Goal: Task Accomplishment & Management: Complete application form

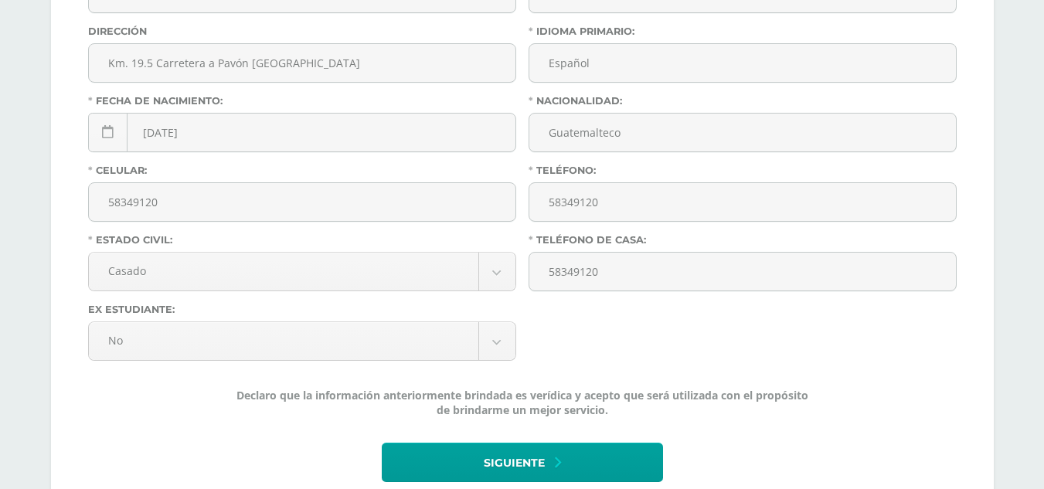
scroll to position [604, 0]
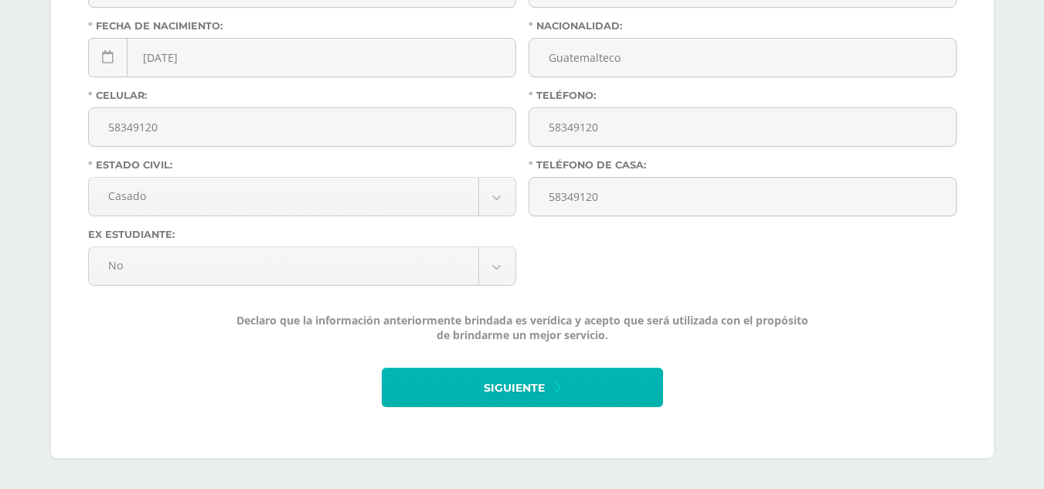
click at [547, 390] on button "Siguiente" at bounding box center [522, 387] width 281 height 39
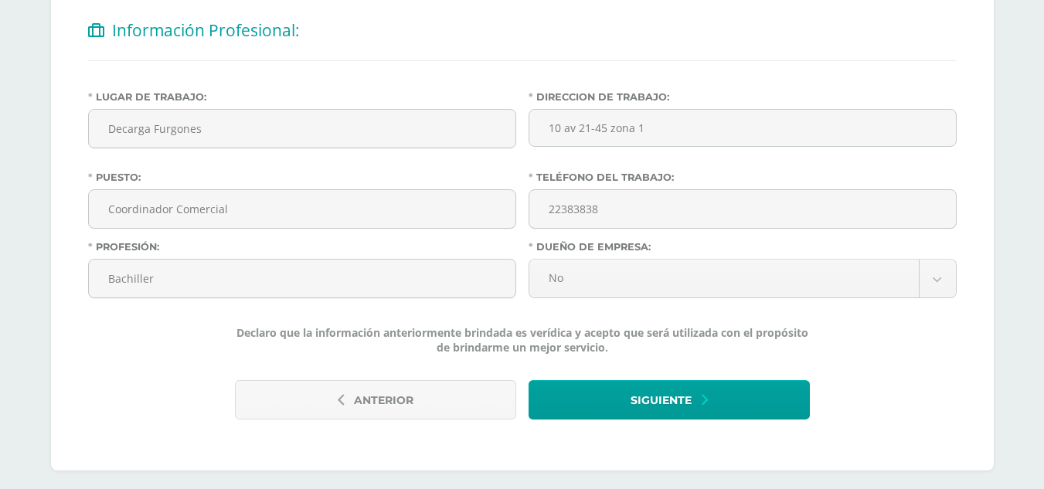
scroll to position [336, 0]
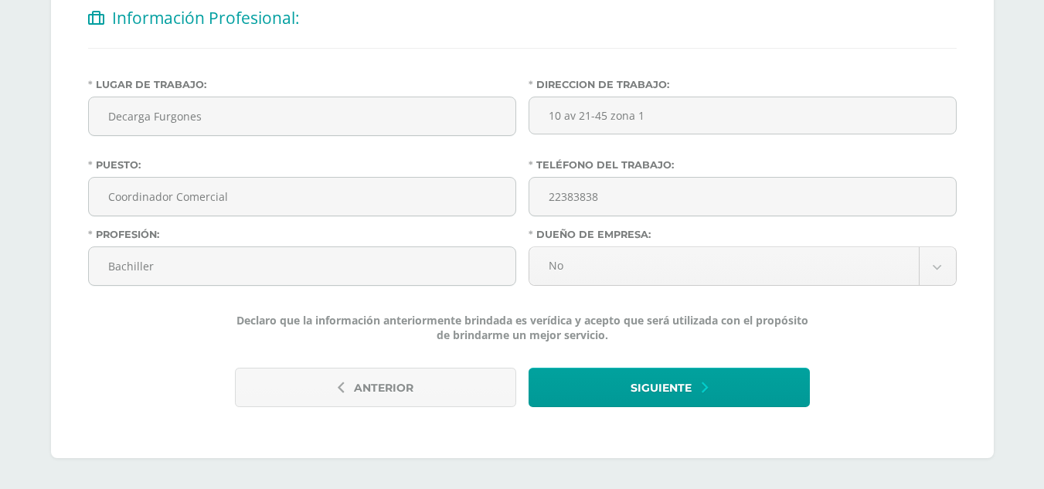
drag, startPoint x: 1049, startPoint y: 201, endPoint x: 1055, endPoint y: 402, distance: 201.0
click at [1043, 402] on html "Antes de continuar Actualiza tu Información Asegurate que todos tus datos sean …" at bounding box center [522, 76] width 1044 height 825
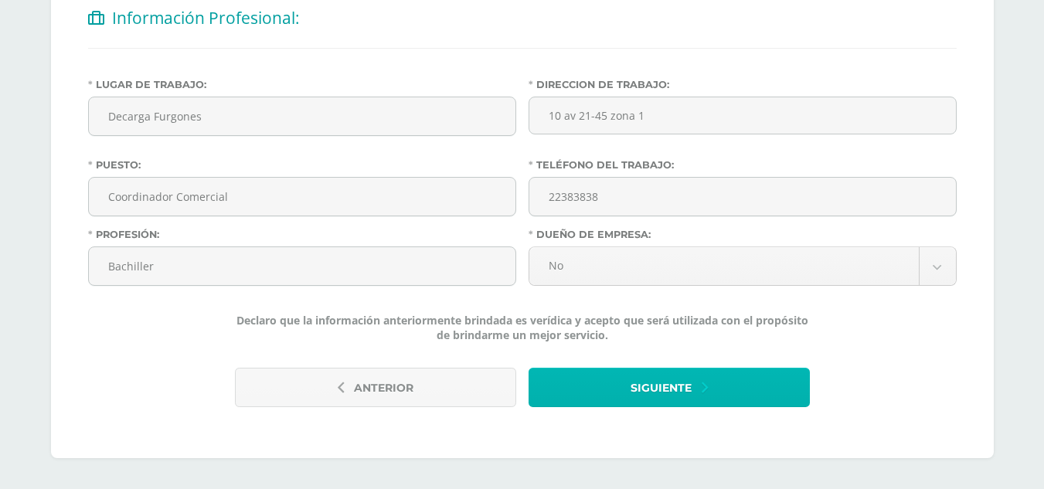
click at [694, 386] on button "Siguiente" at bounding box center [669, 387] width 281 height 39
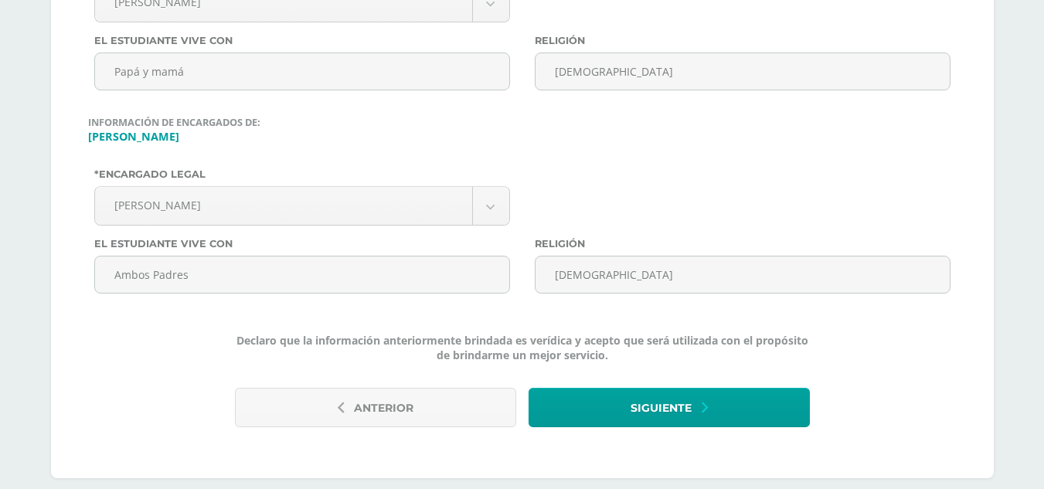
scroll to position [508, 0]
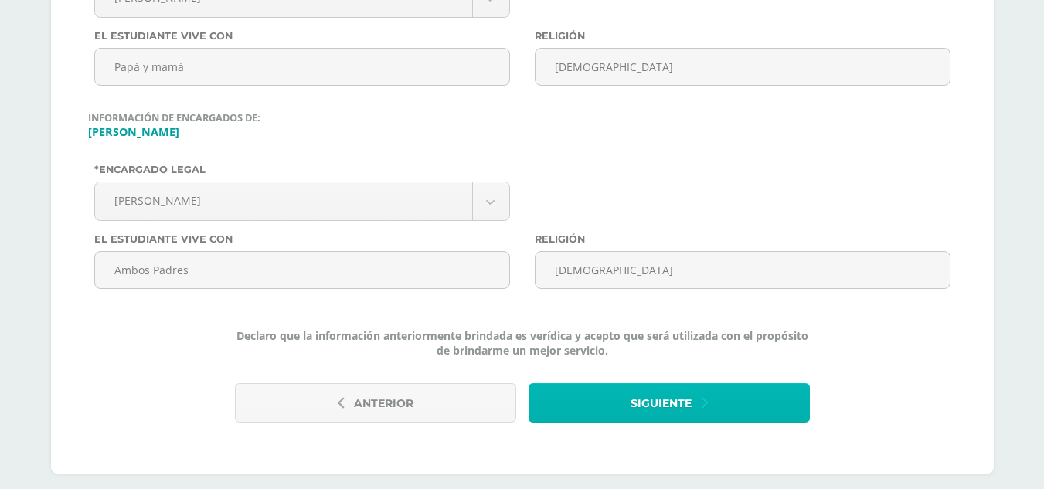
click at [696, 406] on button "Siguiente" at bounding box center [669, 402] width 281 height 39
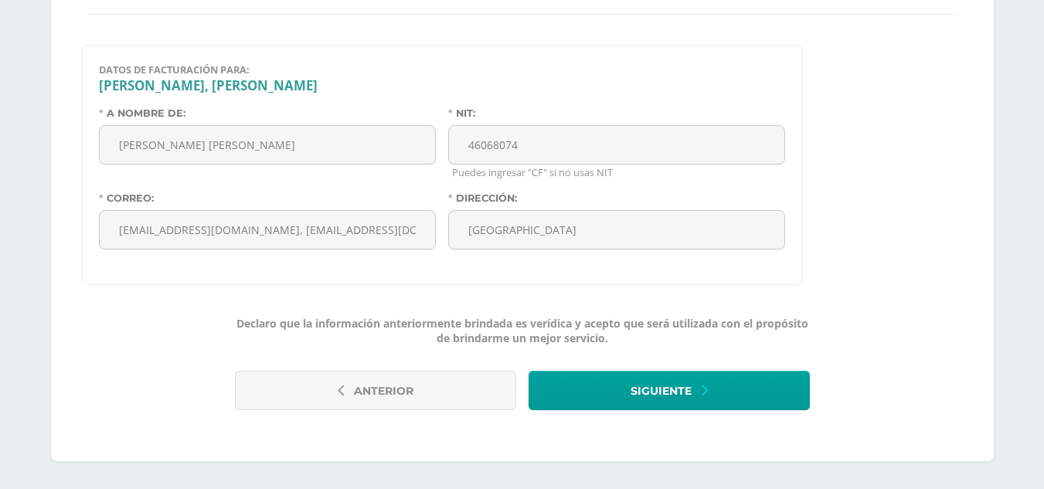
scroll to position [373, 0]
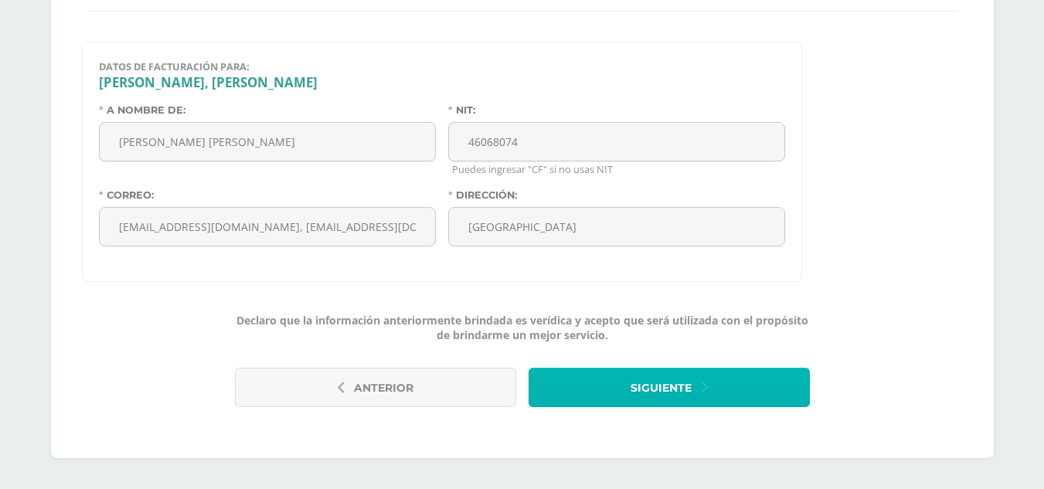
click at [735, 389] on button "Siguiente" at bounding box center [669, 387] width 281 height 39
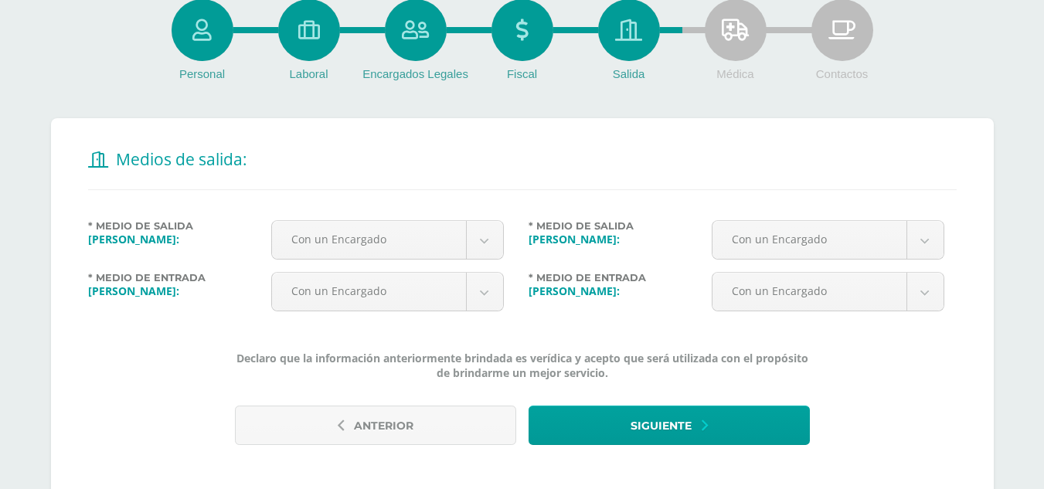
scroll to position [233, 0]
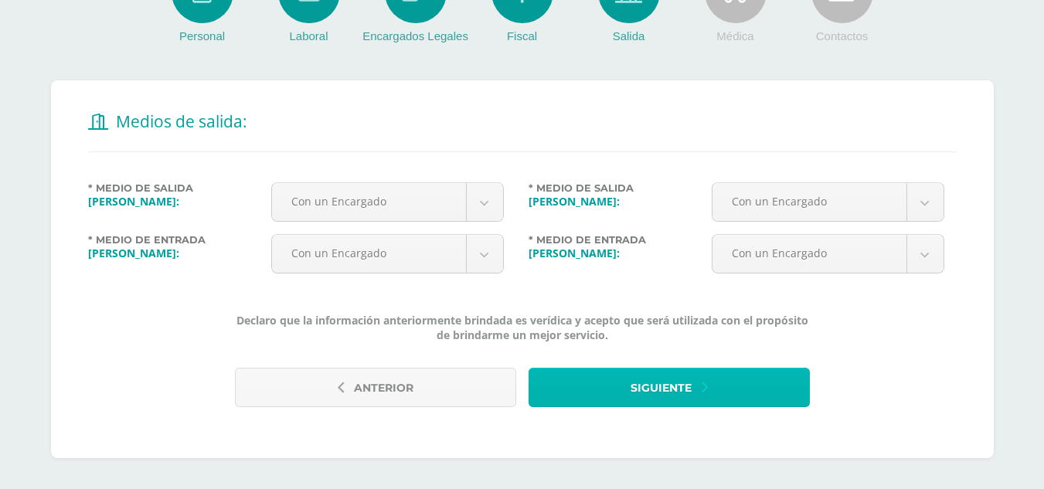
click at [674, 386] on span "Siguiente" at bounding box center [661, 388] width 61 height 38
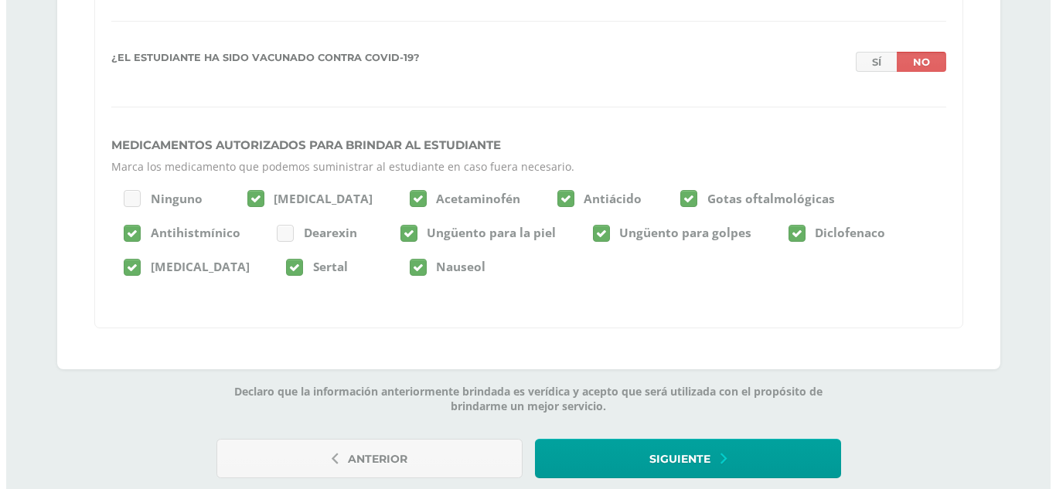
scroll to position [3421, 0]
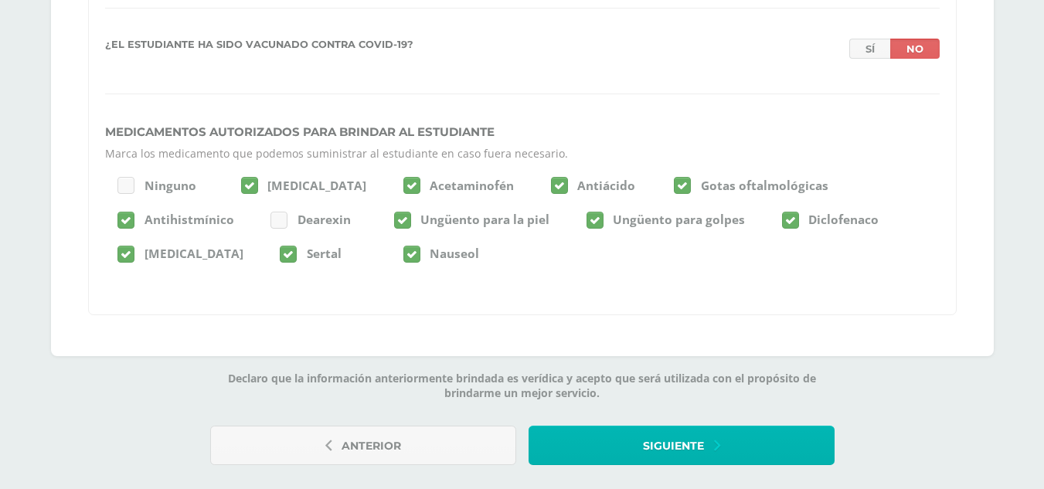
click at [794, 448] on button "Siguiente" at bounding box center [682, 445] width 306 height 39
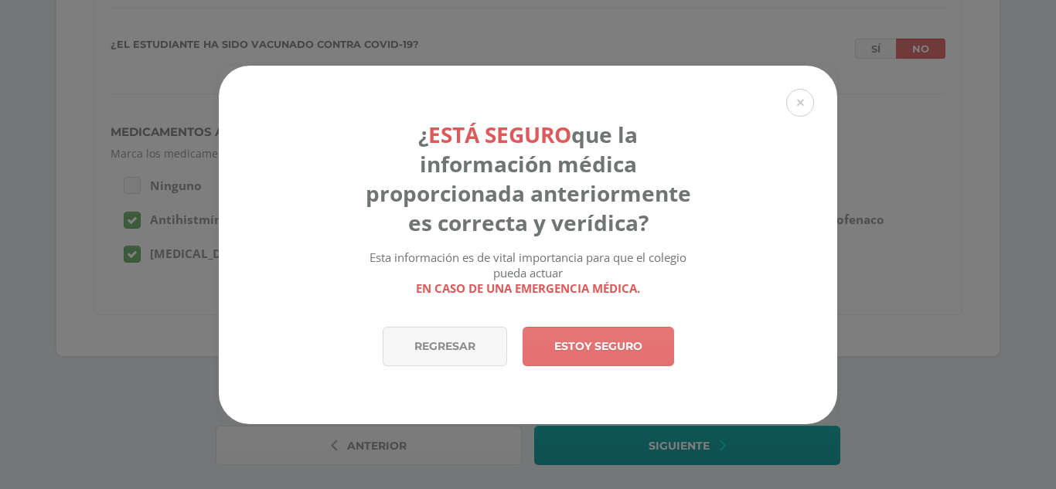
click at [600, 346] on link "Estoy seguro" at bounding box center [597, 346] width 151 height 39
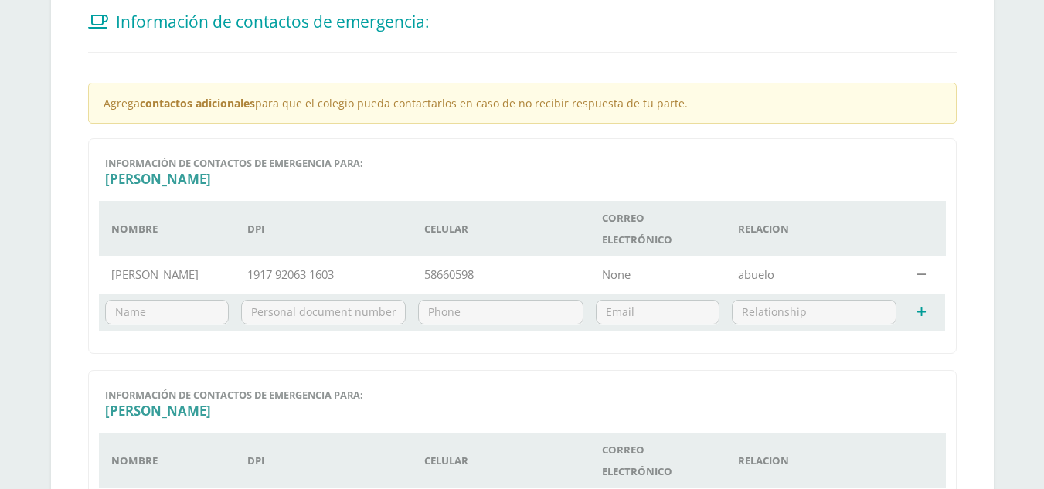
scroll to position [353, 0]
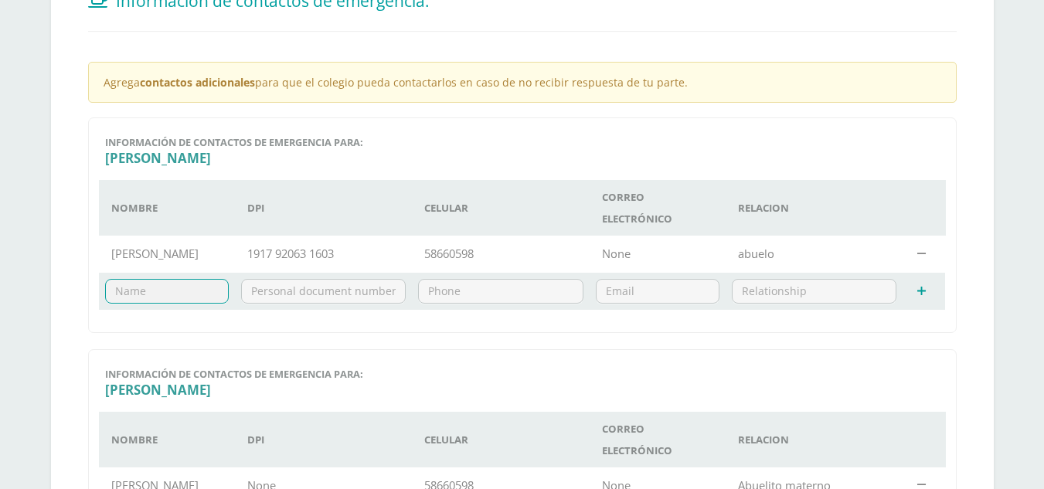
click at [188, 298] on input "text" at bounding box center [167, 291] width 122 height 23
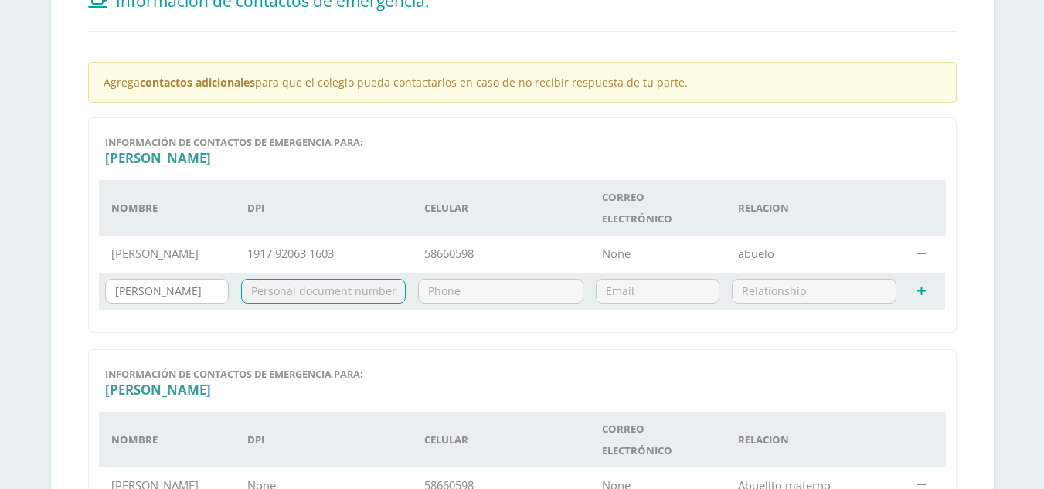
click at [188, 298] on input "Ileana de Armas" at bounding box center [167, 291] width 122 height 23
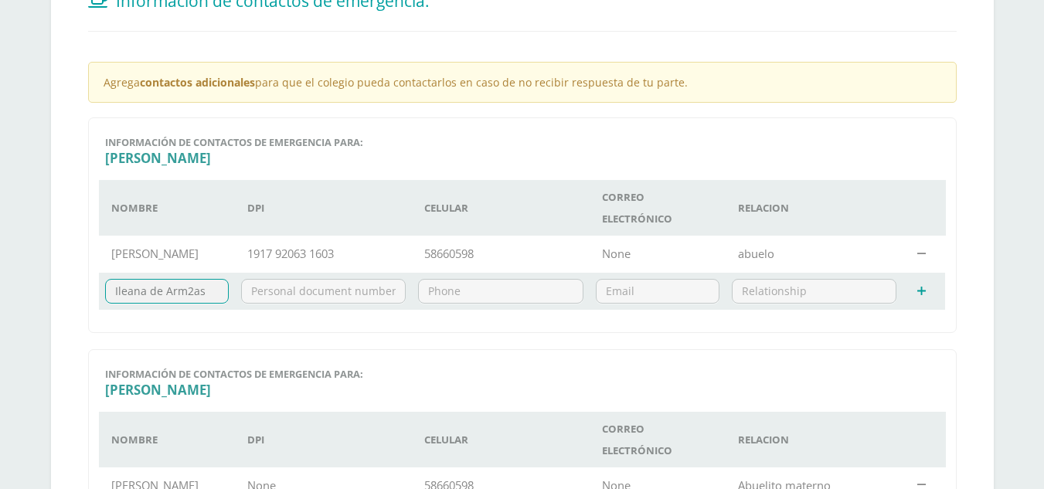
type input "Ileana de Armas"
click at [318, 298] on input "text" at bounding box center [324, 291] width 164 height 23
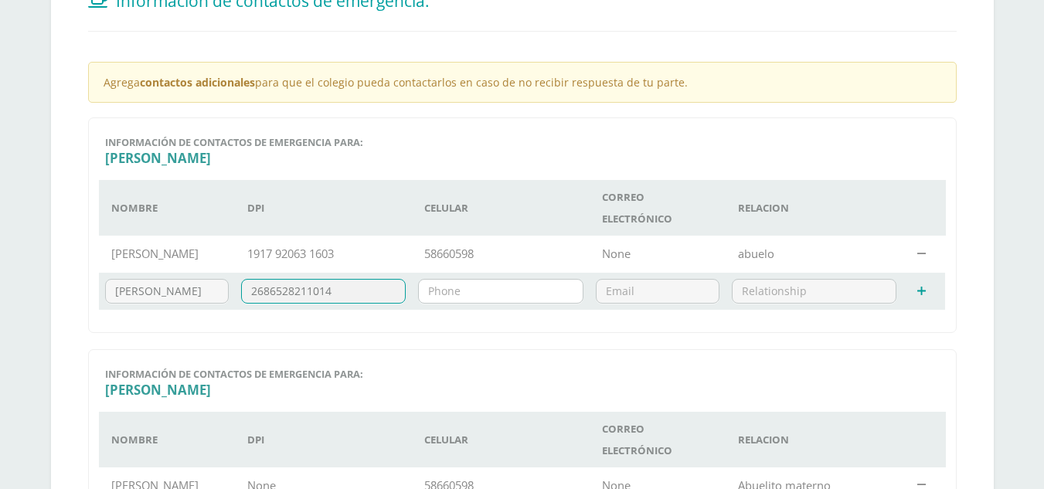
type input "2686528211014"
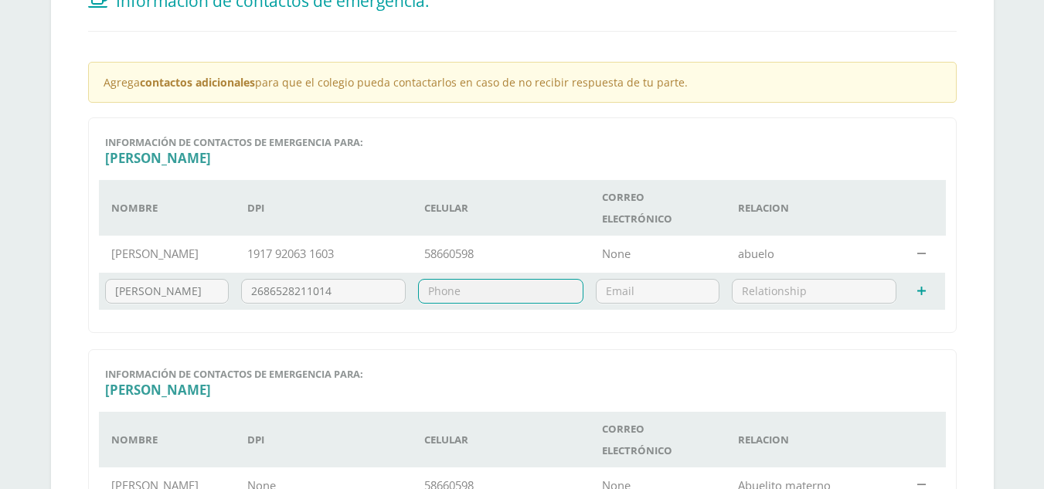
click at [468, 292] on input "text" at bounding box center [501, 291] width 164 height 23
type input "58588622"
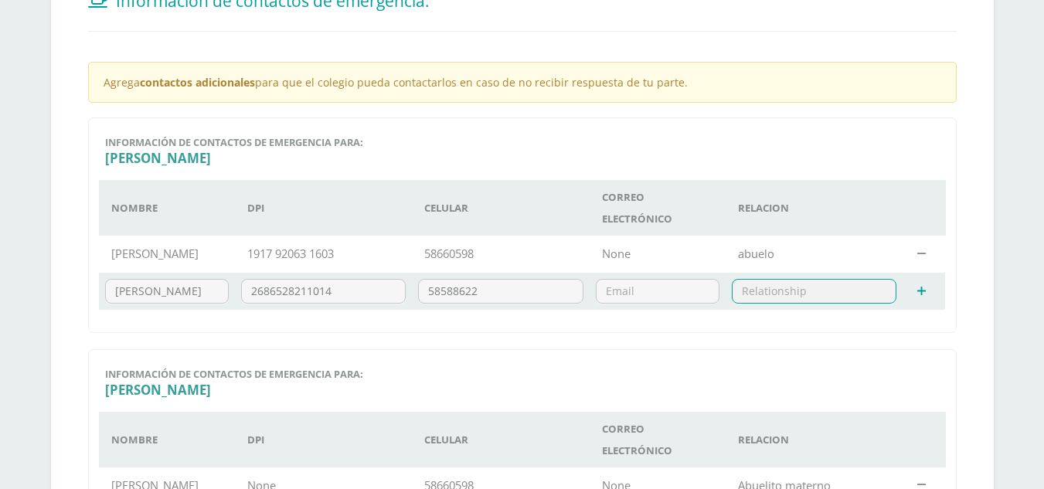
click at [758, 293] on input "text" at bounding box center [815, 291] width 164 height 23
click at [768, 285] on input "text" at bounding box center [815, 291] width 164 height 23
type input "abuela"
click at [930, 296] on td at bounding box center [921, 291] width 37 height 37
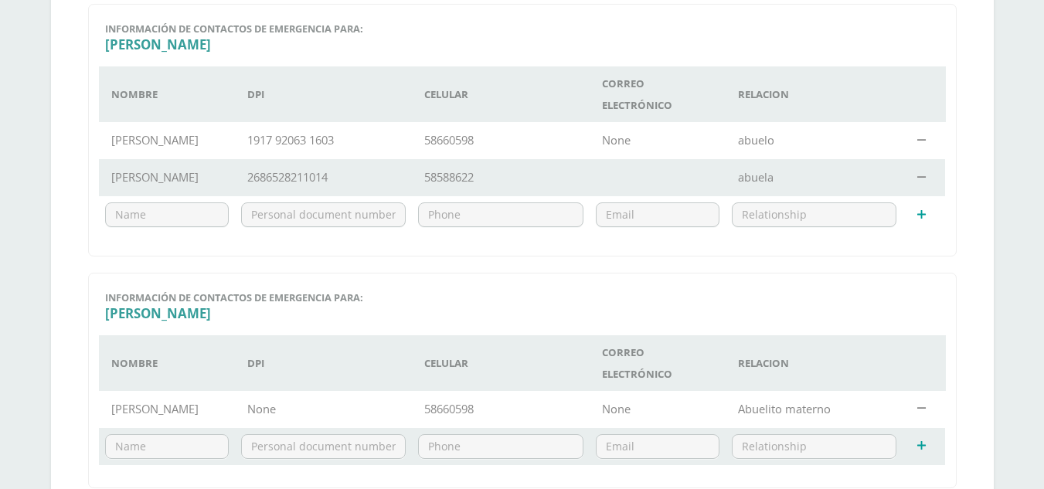
scroll to position [469, 0]
click at [168, 438] on input "text" at bounding box center [167, 444] width 122 height 23
type input "Ileana de Armas"
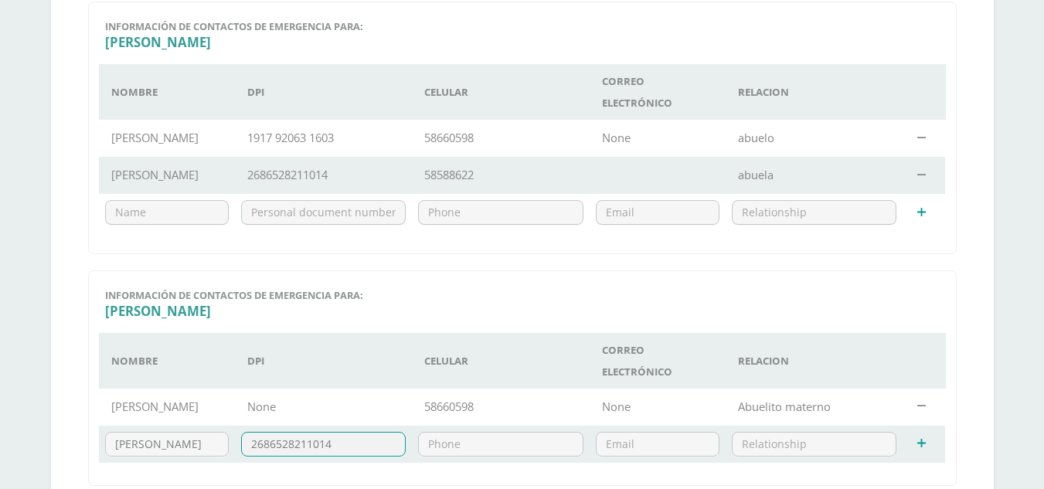
click at [276, 447] on input "2686528211014" at bounding box center [324, 444] width 164 height 23
type input "2686528211014"
click at [479, 441] on input "text" at bounding box center [501, 444] width 164 height 23
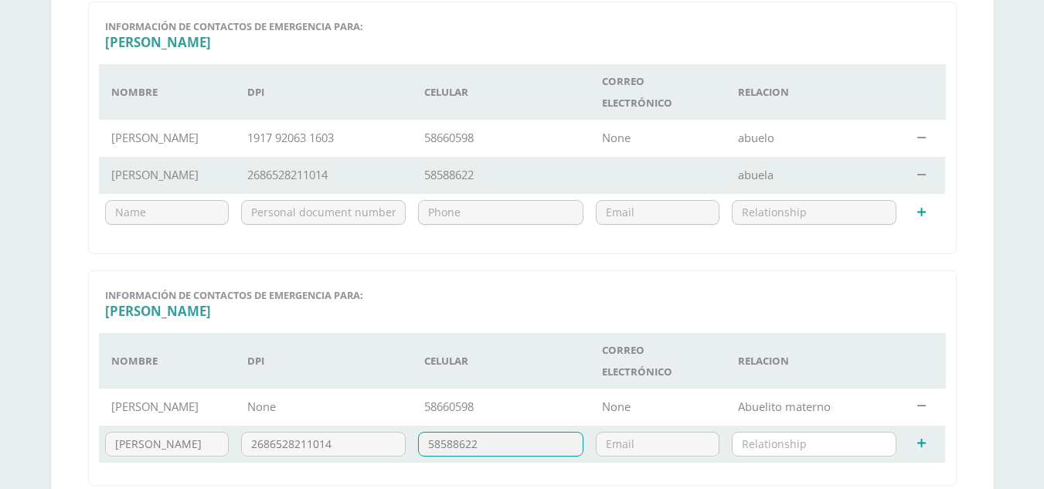
type input "58588622"
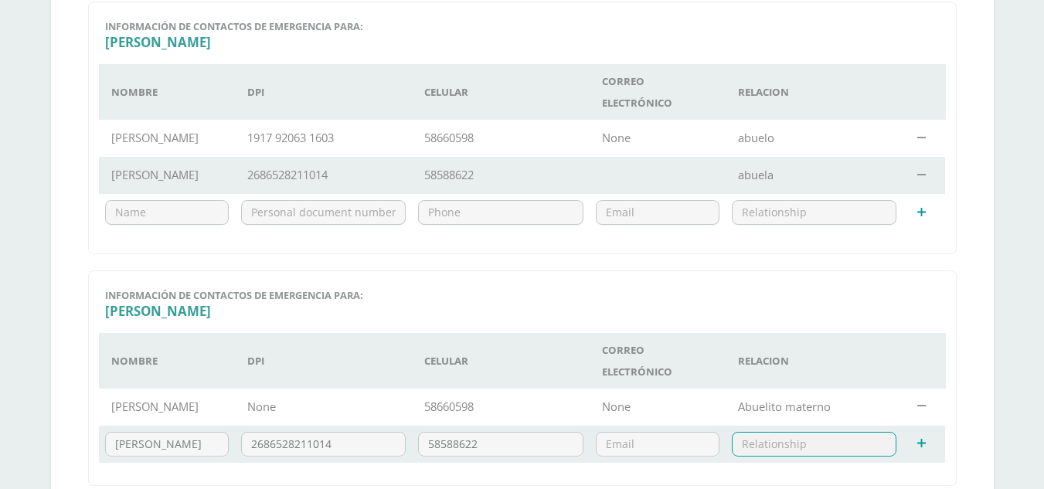
click at [814, 446] on input "text" at bounding box center [815, 444] width 164 height 23
type input "B"
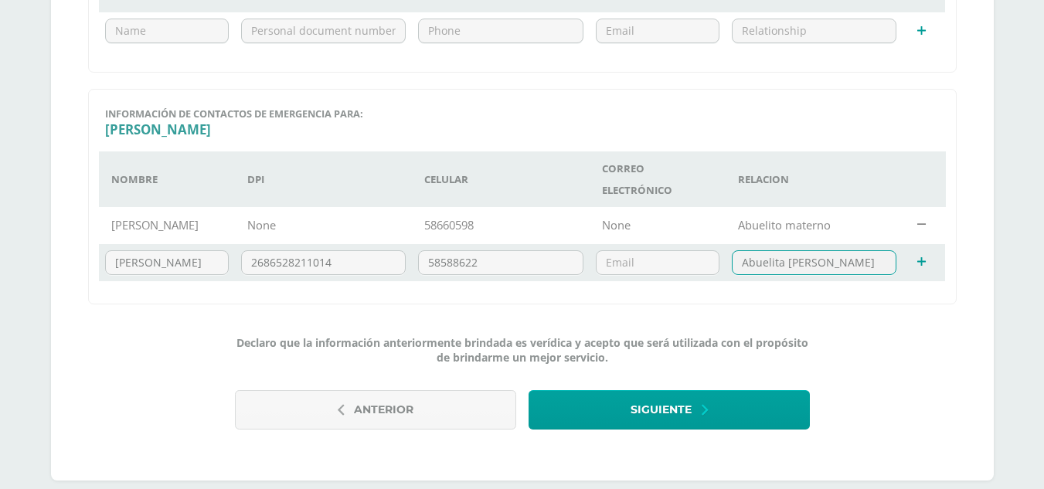
scroll to position [658, 0]
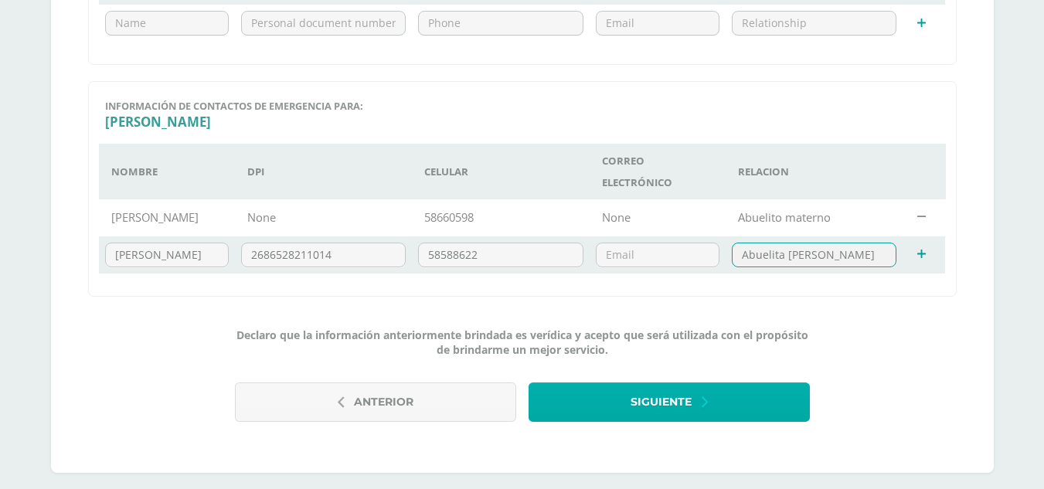
type input "Abuelita paterno"
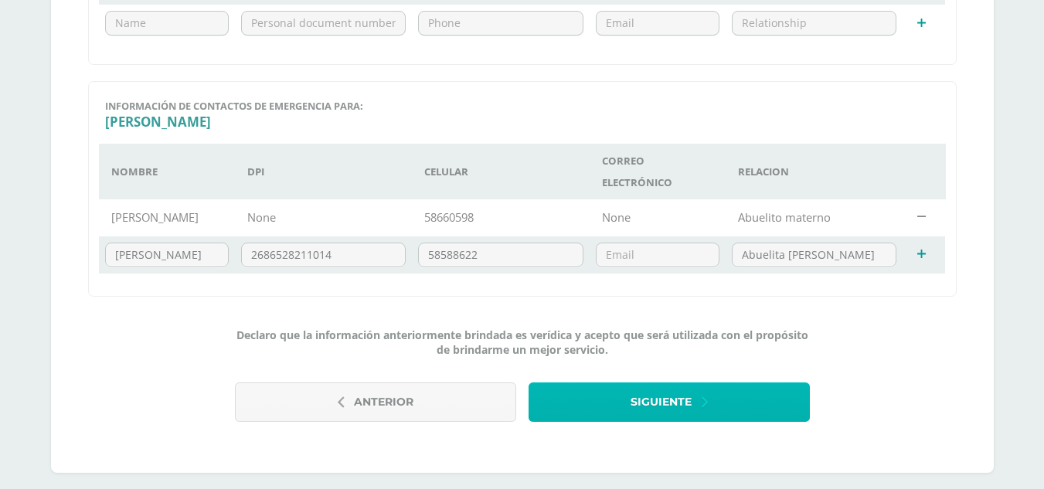
click at [683, 405] on span "Siguiente" at bounding box center [661, 402] width 61 height 38
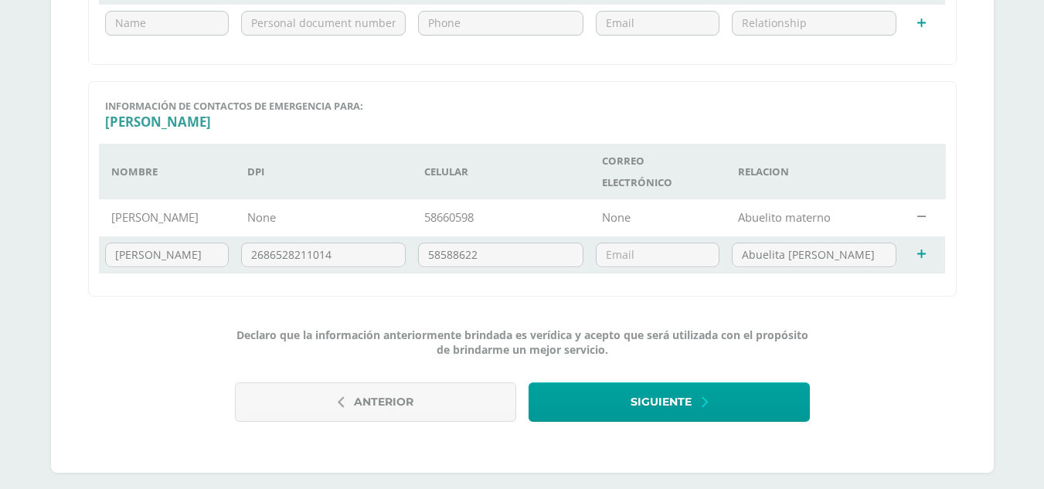
click at [926, 257] on icon at bounding box center [921, 255] width 9 height 12
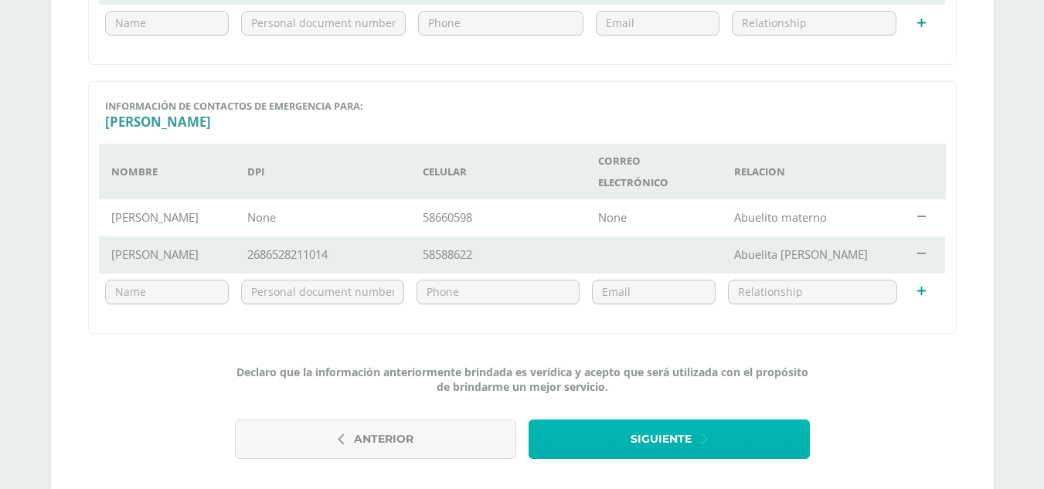
click at [645, 443] on span "Siguiente" at bounding box center [661, 439] width 61 height 38
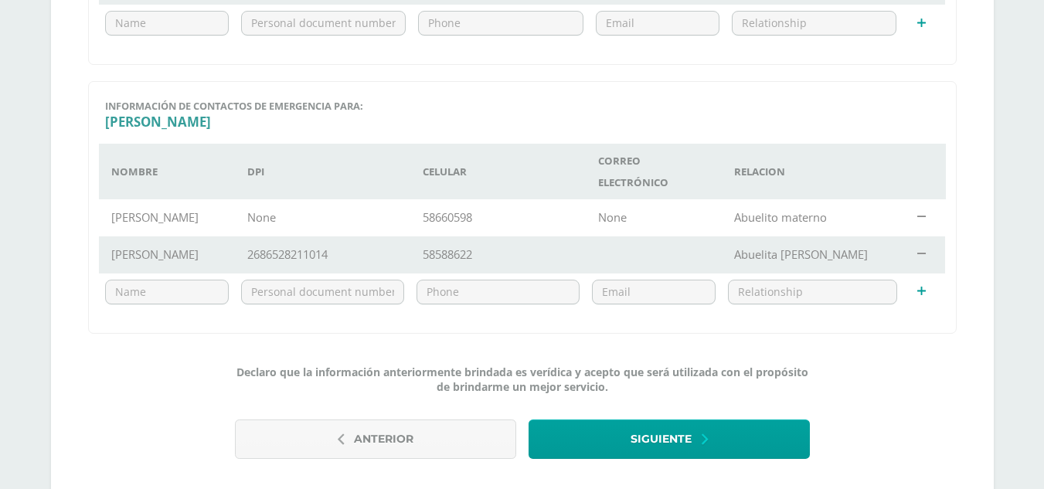
click at [839, 409] on div "Declaro que la información anteriormente brindada es verídica y acepto que será…" at bounding box center [522, 410] width 869 height 121
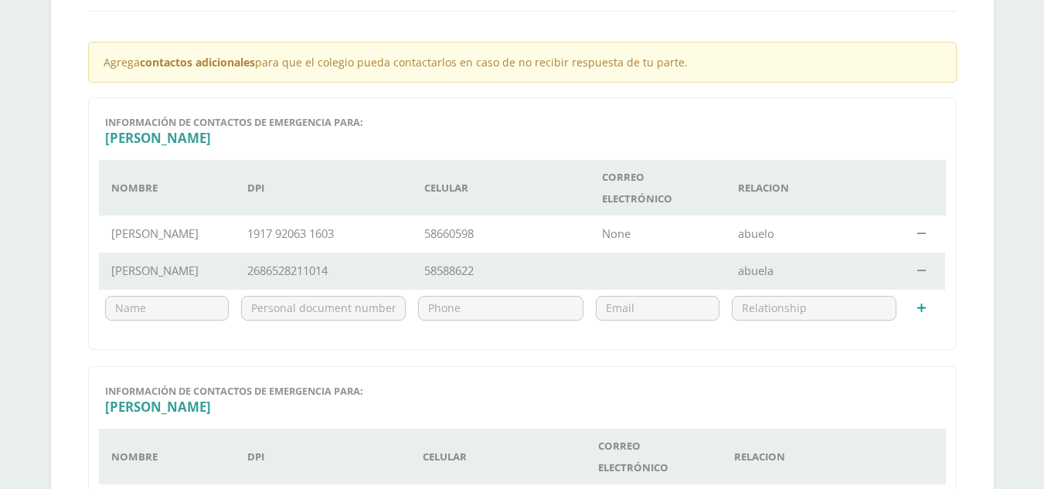
scroll to position [307, 0]
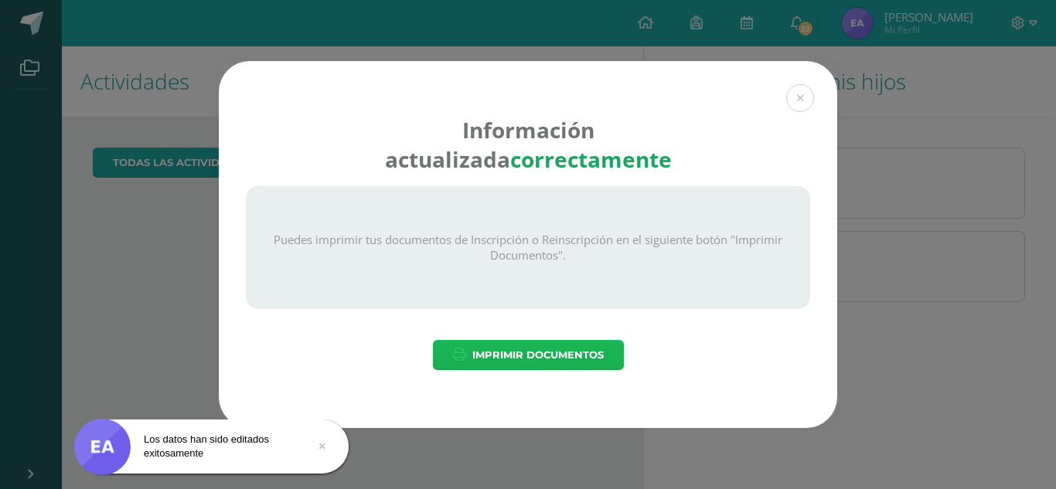
click at [558, 349] on span "Imprimir Documentos" at bounding box center [537, 355] width 131 height 29
